Goal: Find specific fact

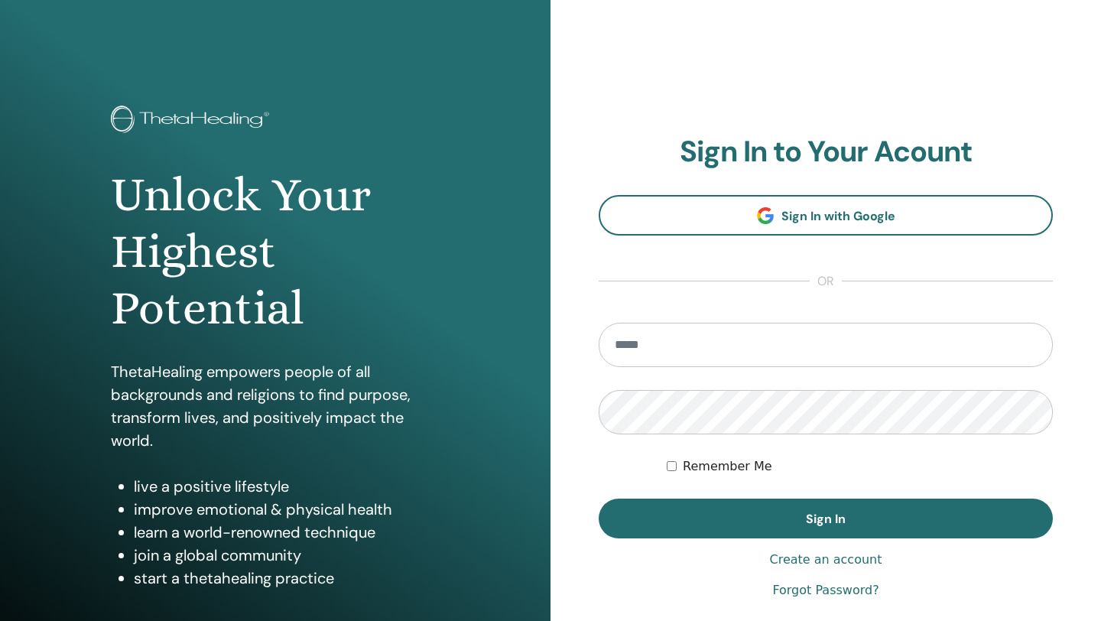
type input "**********"
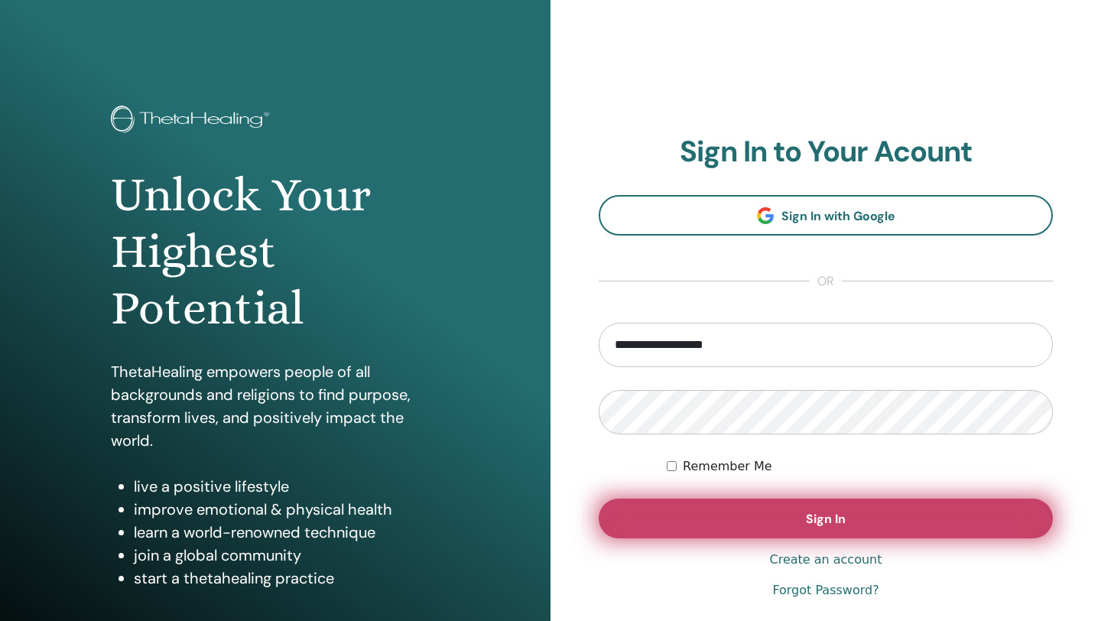
click at [715, 514] on button "Sign In" at bounding box center [826, 518] width 454 height 40
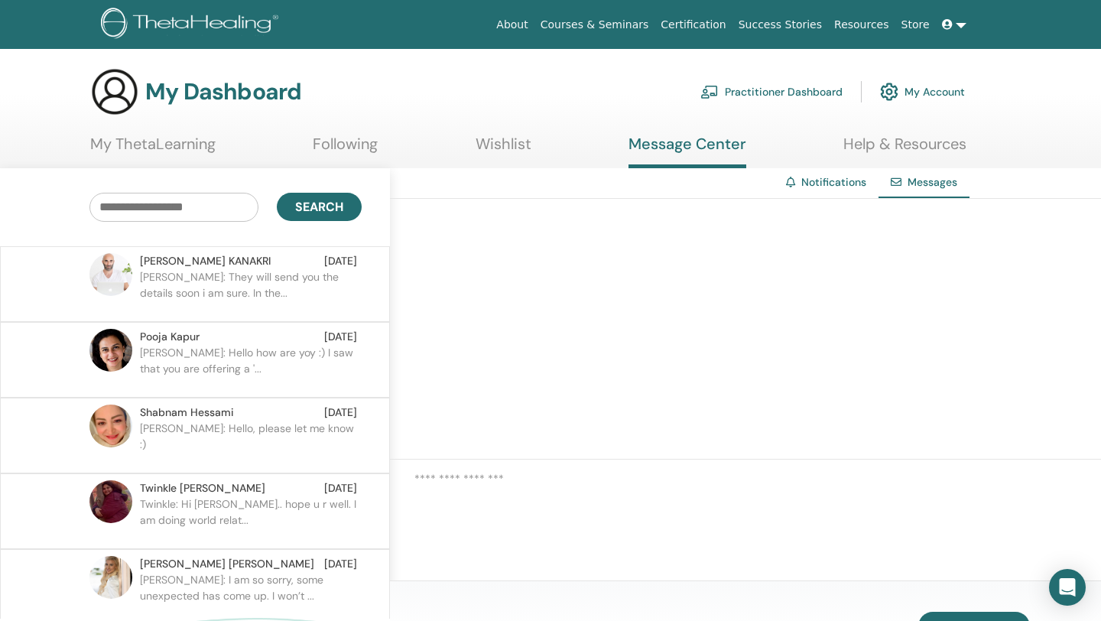
click at [284, 285] on p "[PERSON_NAME]: They will send you the details soon i am sure. In the..." at bounding box center [251, 292] width 222 height 46
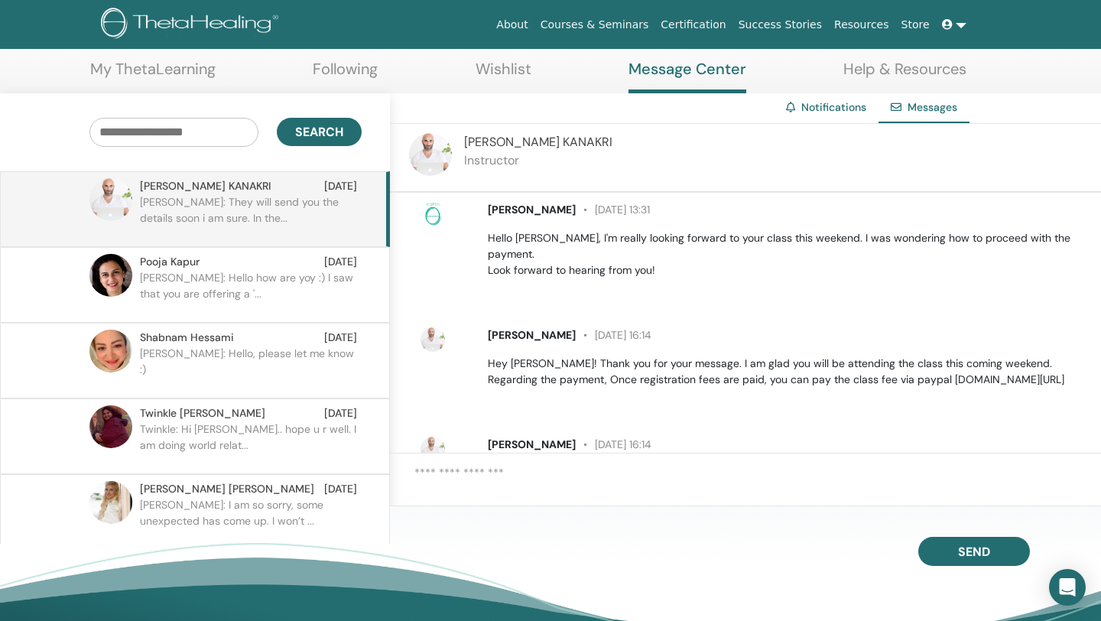
scroll to position [7, 0]
drag, startPoint x: 878, startPoint y: 365, endPoint x: 1049, endPoint y: 375, distance: 171.6
click at [1049, 375] on div "[PERSON_NAME] [DATE] 16:14 Hey [PERSON_NAME]! Thank you for your message. I am …" at bounding box center [757, 359] width 686 height 73
copy p "[DOMAIN_NAME][URL]"
